Goal: Task Accomplishment & Management: Manage account settings

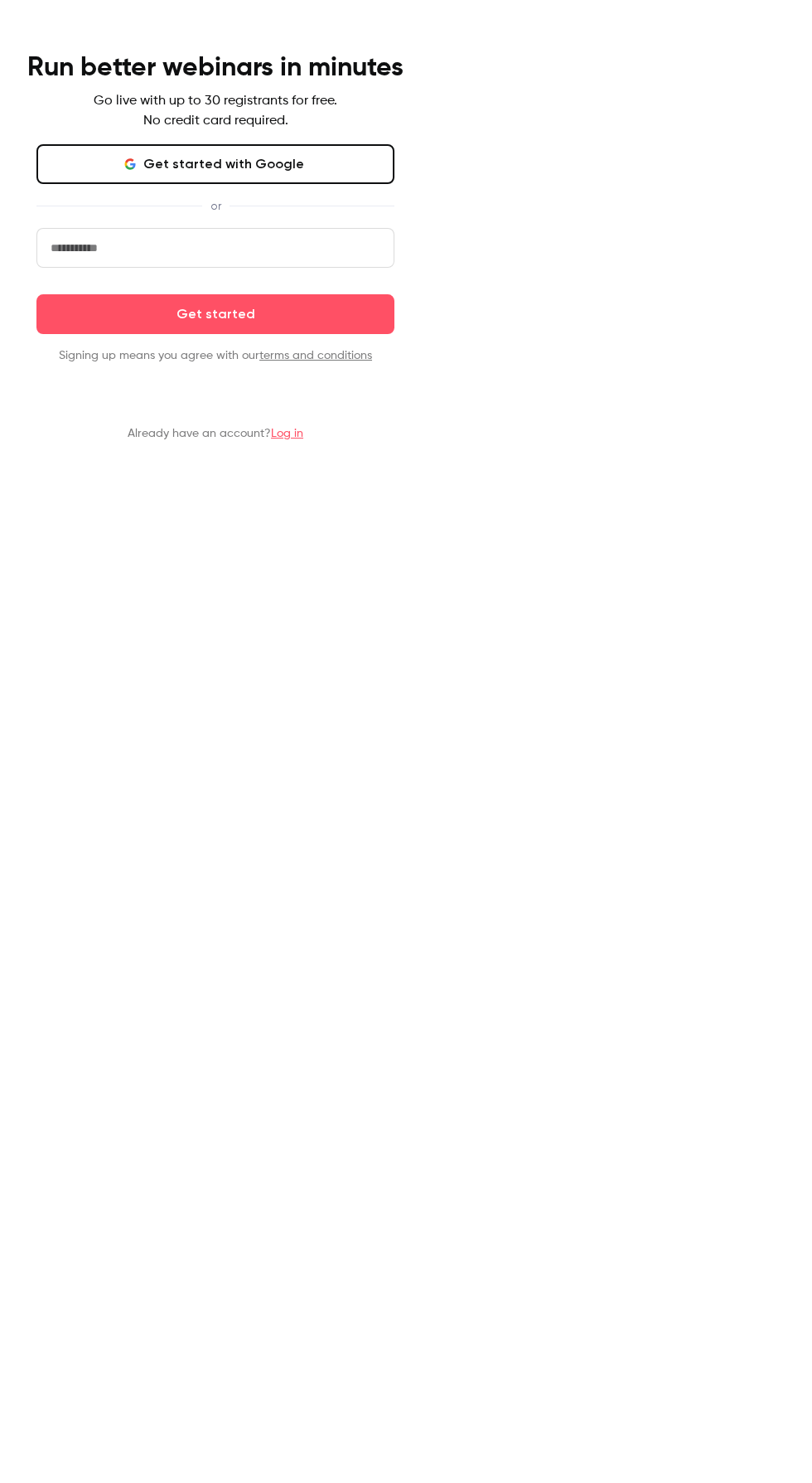
click at [284, 160] on button "Get started with Google" at bounding box center [216, 164] width 358 height 40
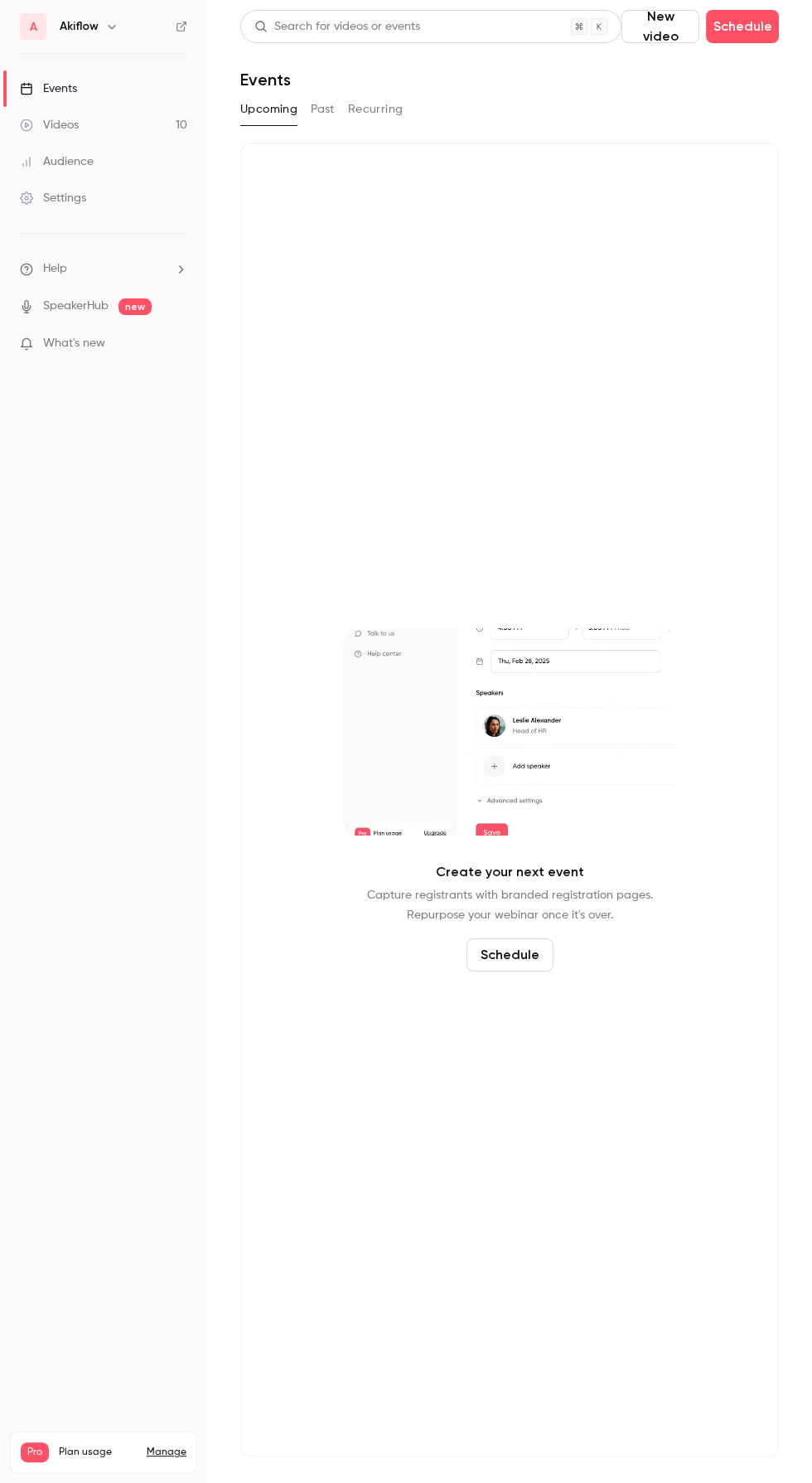
click at [319, 114] on button "Past" at bounding box center [323, 109] width 24 height 26
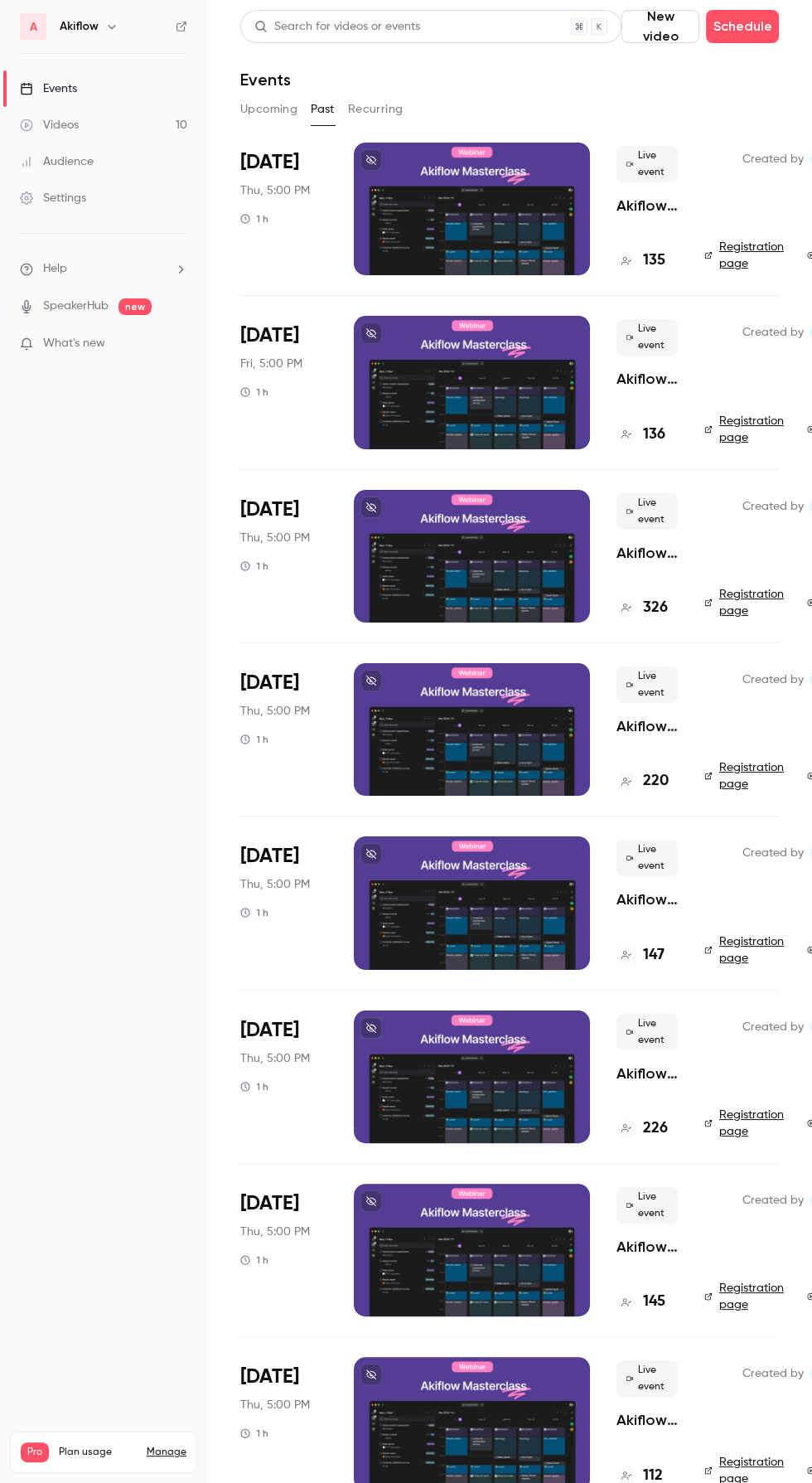
scroll to position [0, 57]
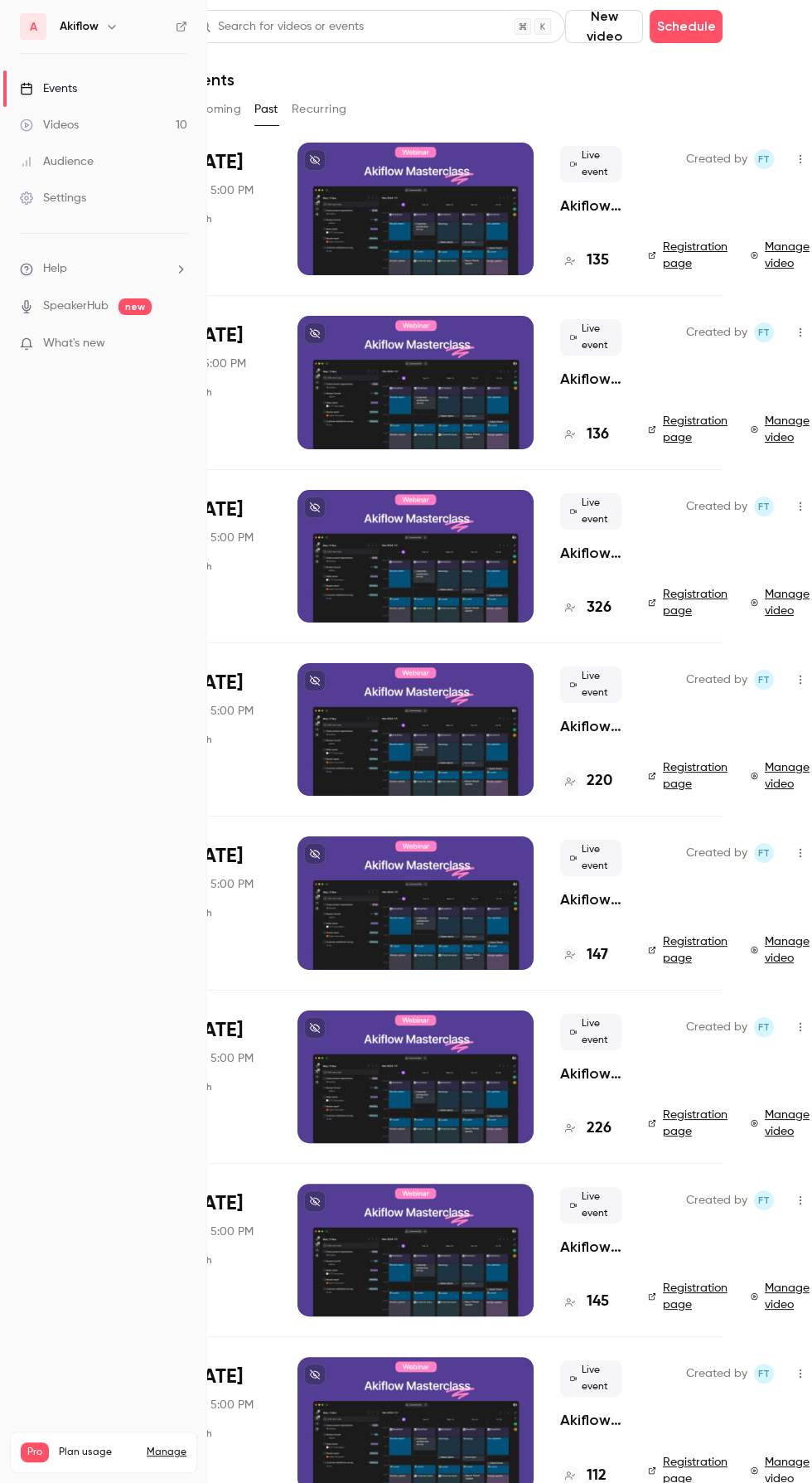
click at [772, 253] on link "Manage video" at bounding box center [782, 254] width 63 height 33
